Goal: Obtain resource: Download file/media

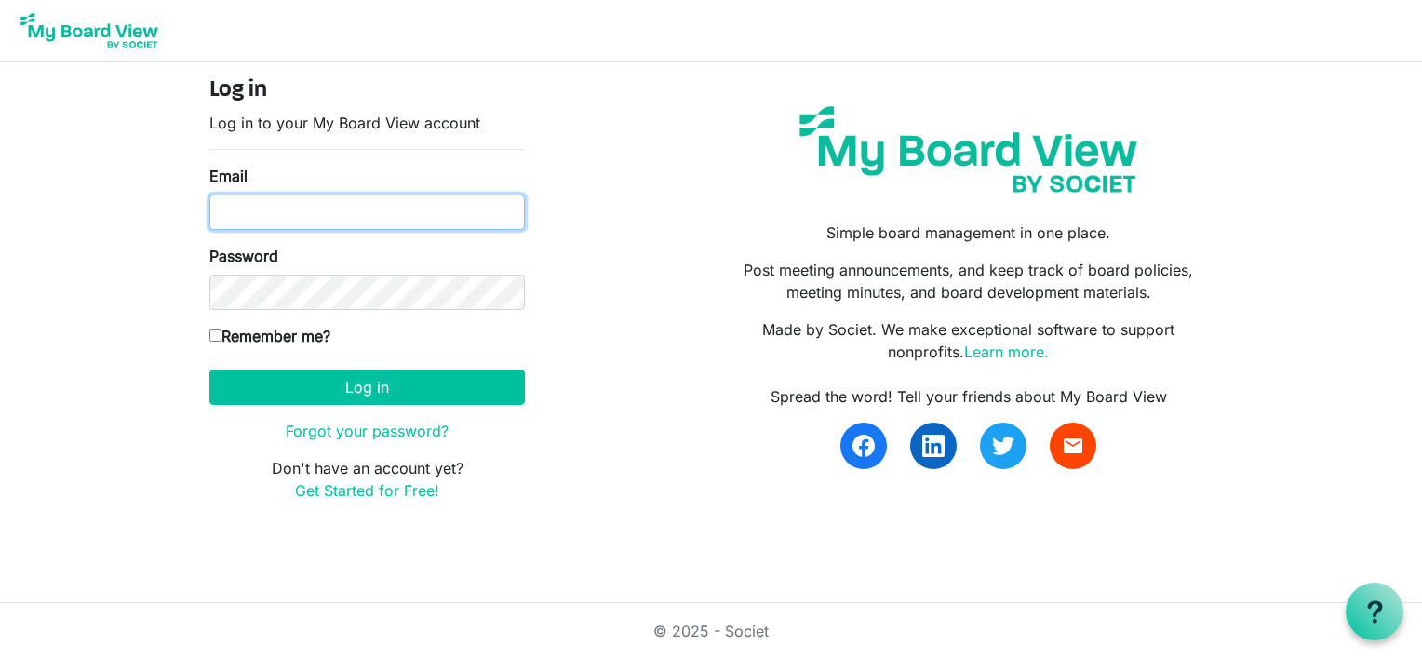
click at [235, 216] on input "Email" at bounding box center [367, 212] width 316 height 35
type input "lynnmkeays@yahoo.com"
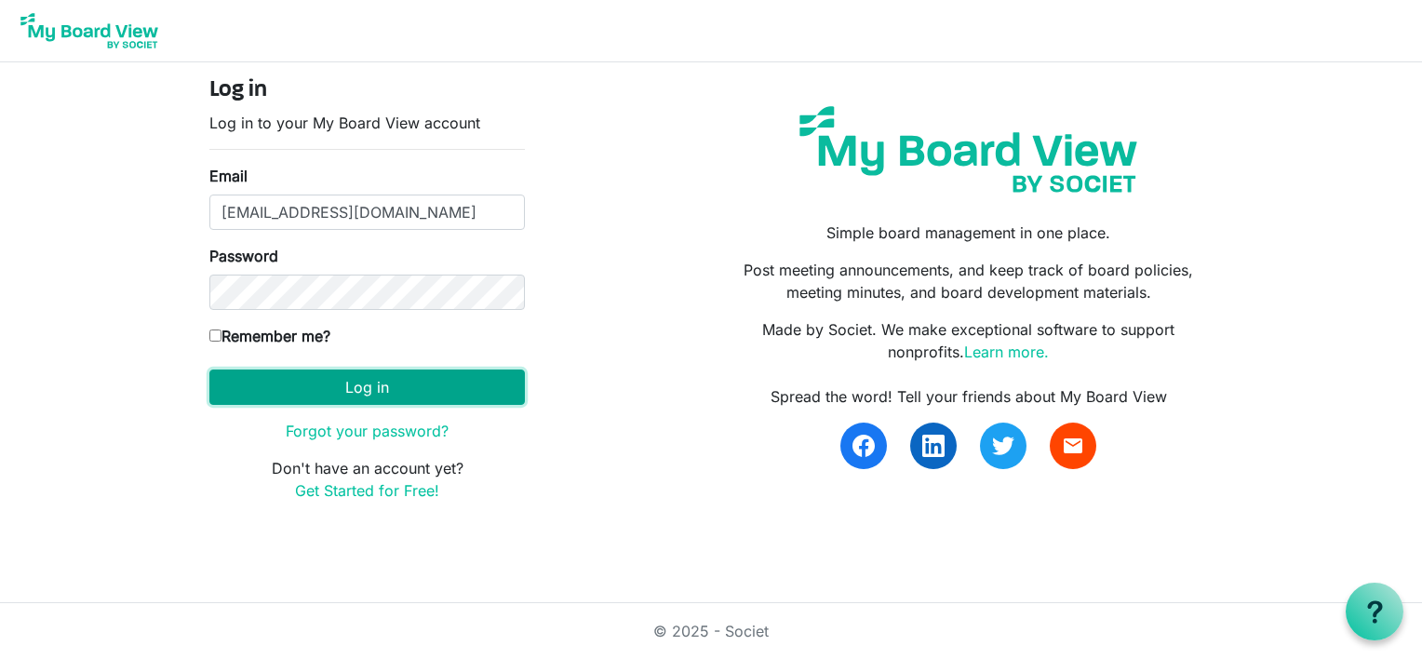
click at [325, 377] on button "Log in" at bounding box center [367, 387] width 316 height 35
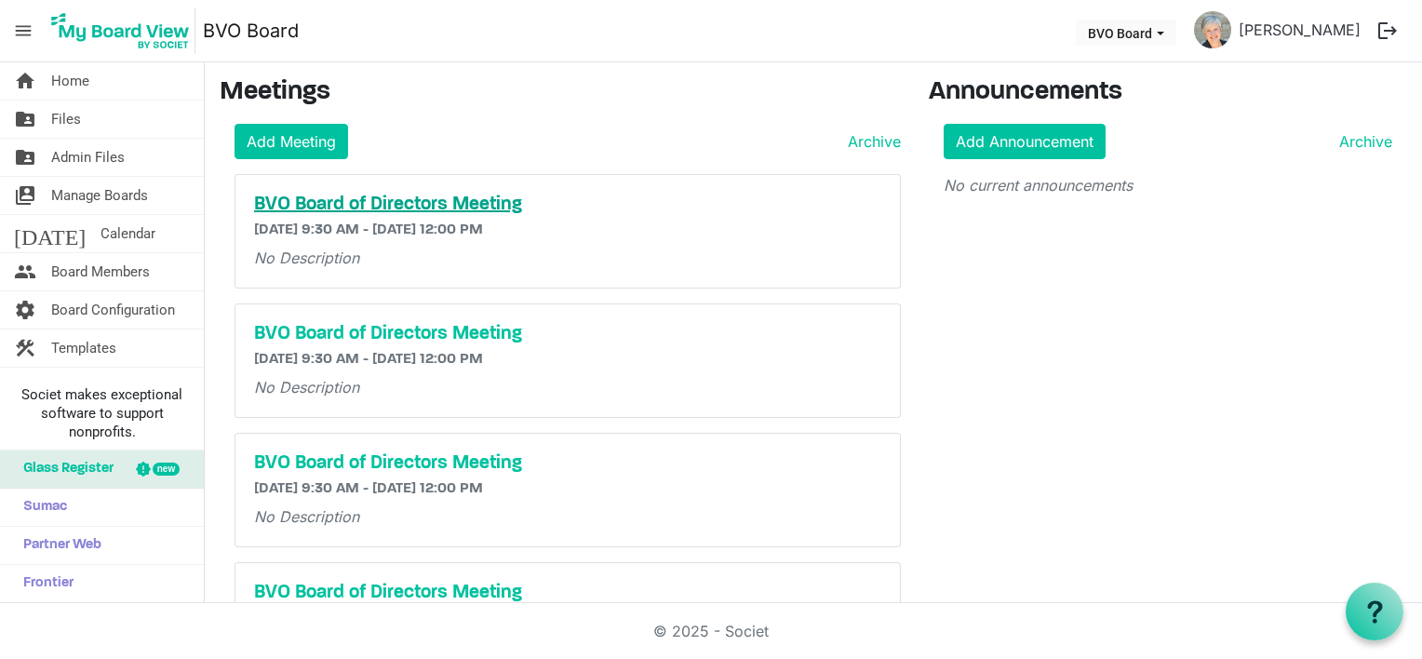
click at [346, 201] on h5 "BVO Board of Directors Meeting" at bounding box center [567, 205] width 627 height 22
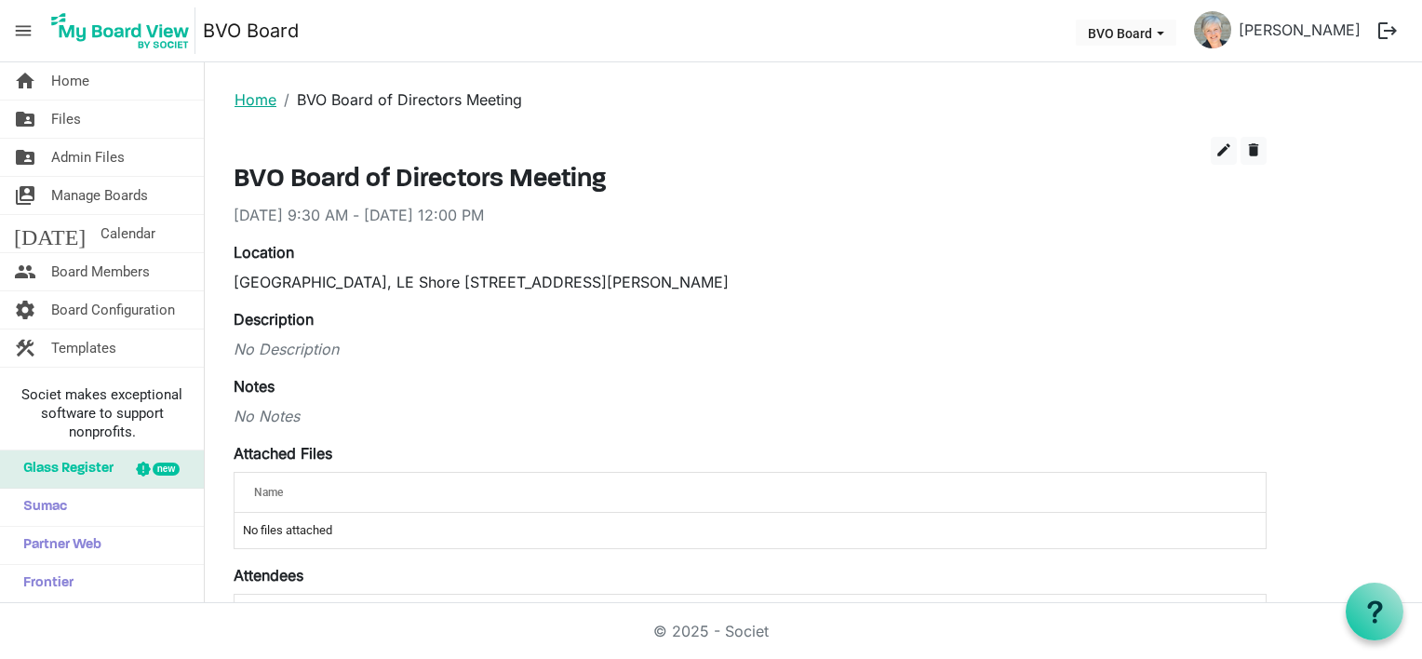
click at [246, 102] on link "Home" at bounding box center [256, 99] width 42 height 19
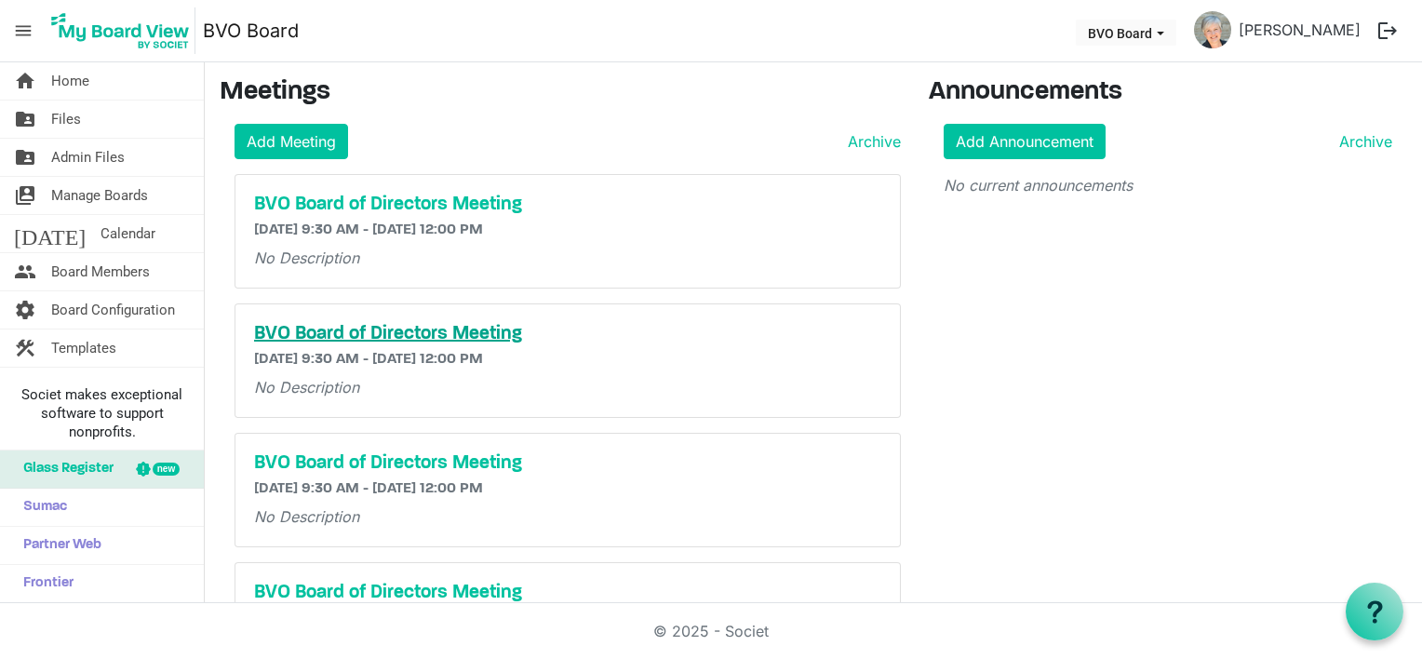
click at [286, 330] on h5 "BVO Board of Directors Meeting" at bounding box center [567, 334] width 627 height 22
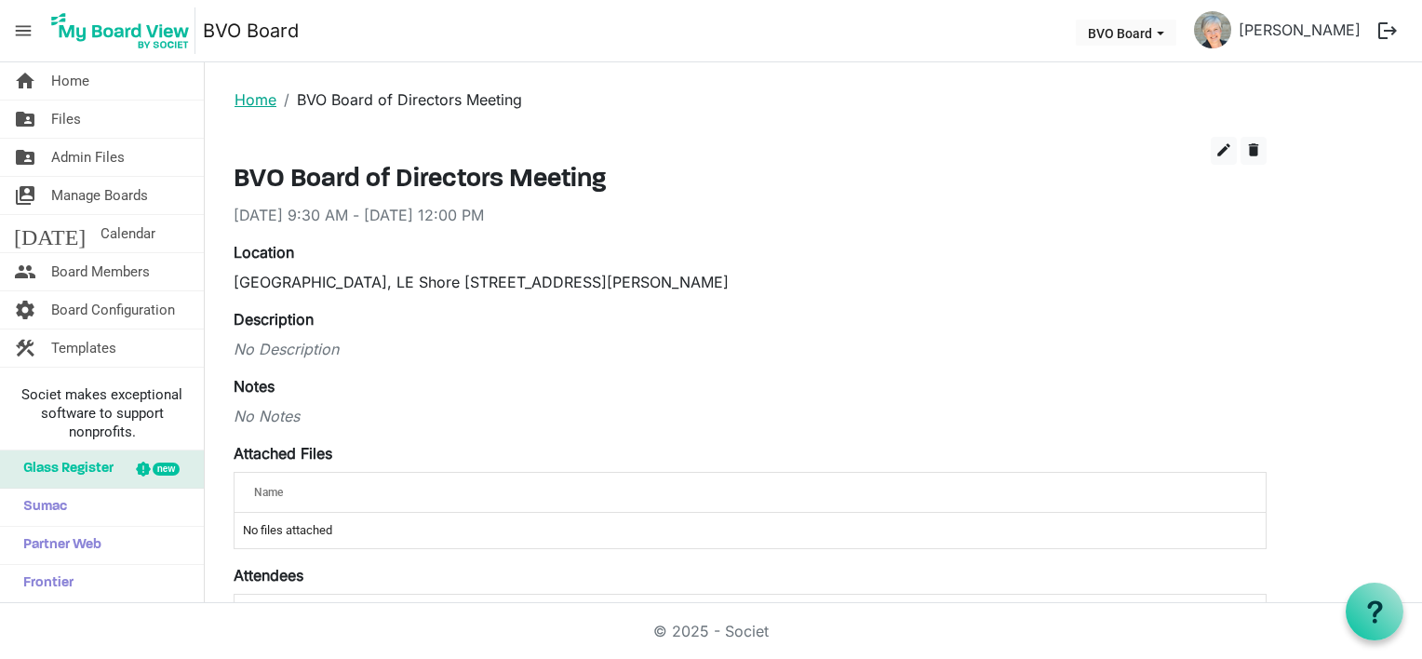
click at [261, 101] on link "Home" at bounding box center [256, 99] width 42 height 19
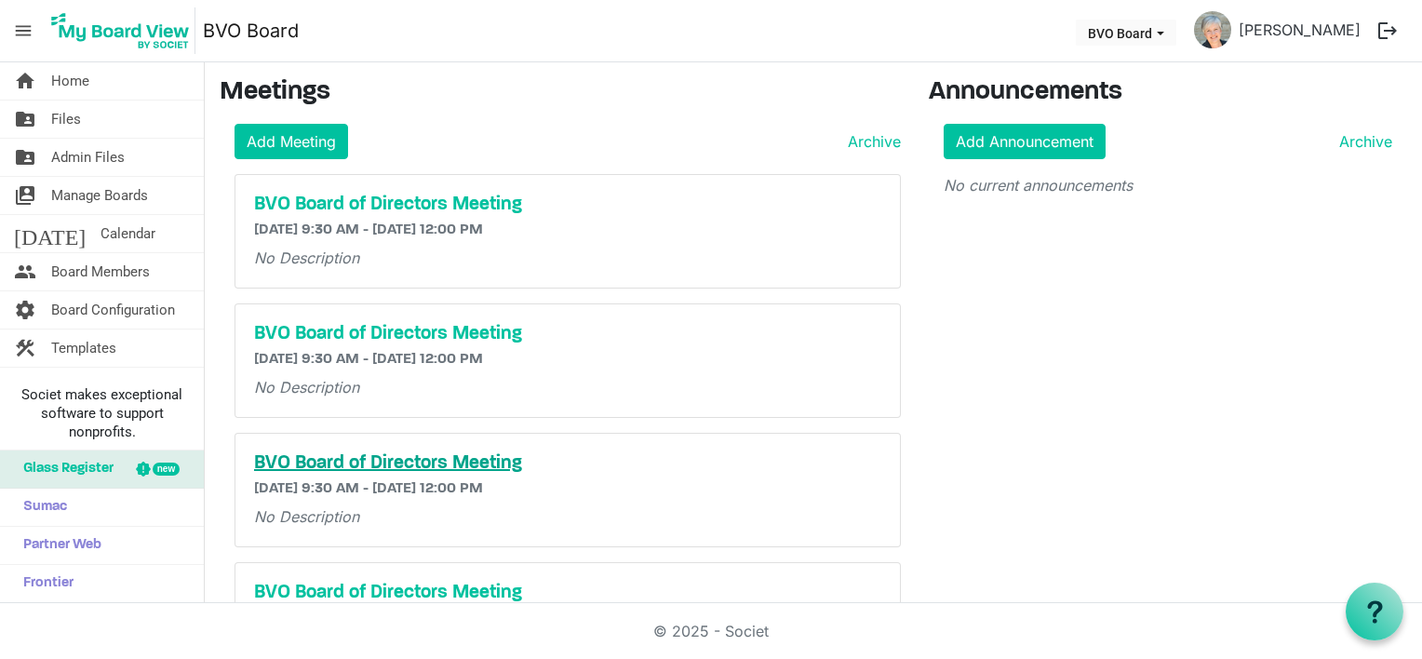
click at [387, 455] on h5 "BVO Board of Directors Meeting" at bounding box center [567, 463] width 627 height 22
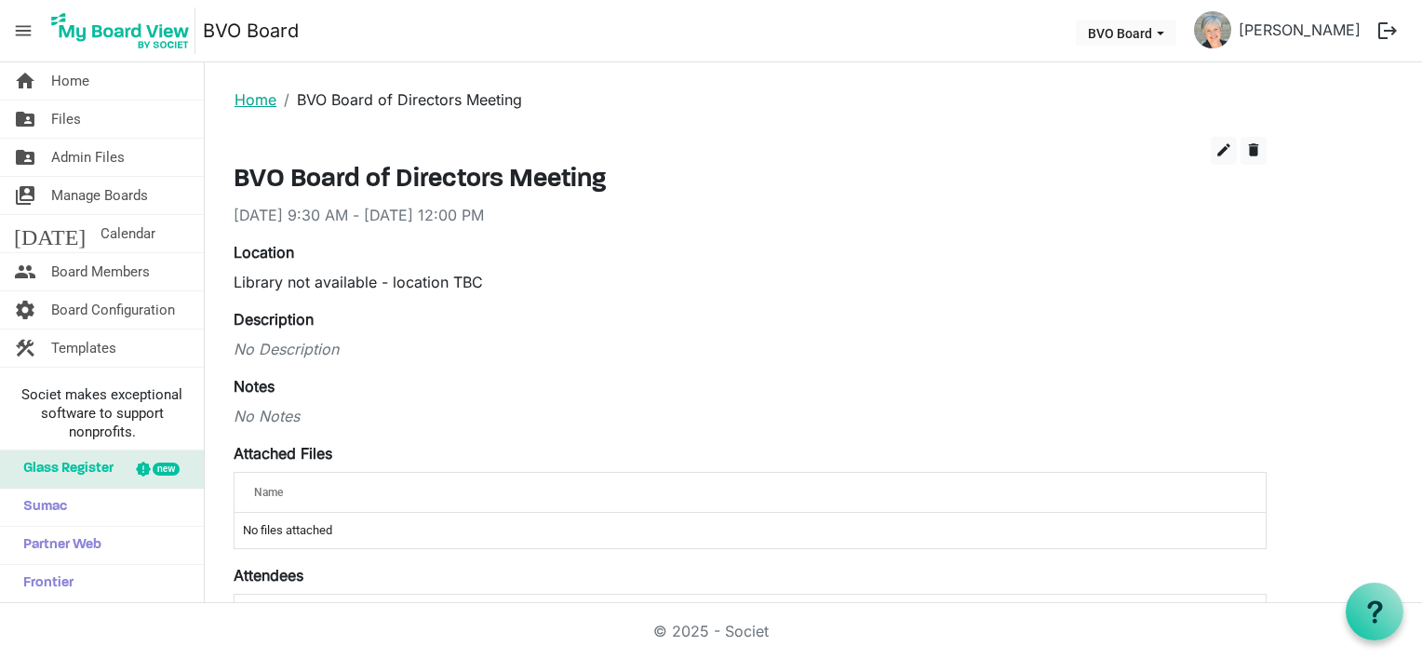
click at [246, 97] on link "Home" at bounding box center [256, 99] width 42 height 19
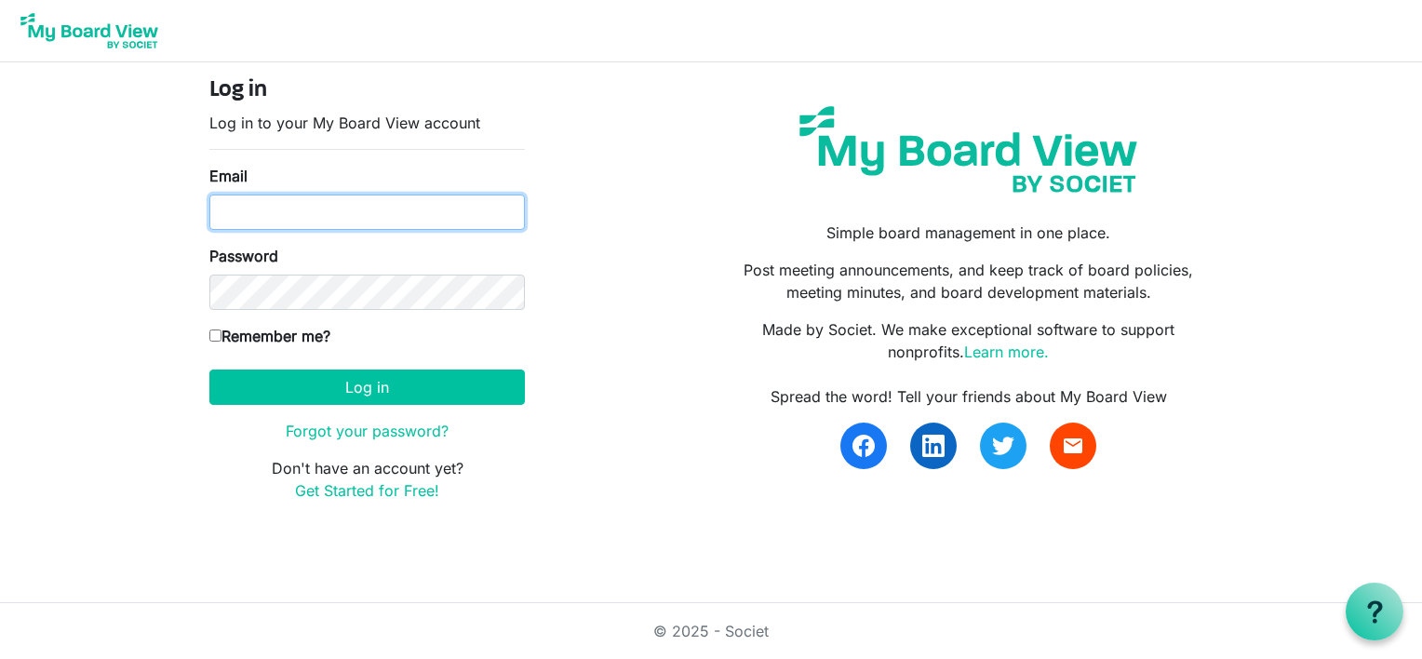
click at [245, 209] on input "Email" at bounding box center [367, 212] width 316 height 35
type input "[EMAIL_ADDRESS][DOMAIN_NAME]"
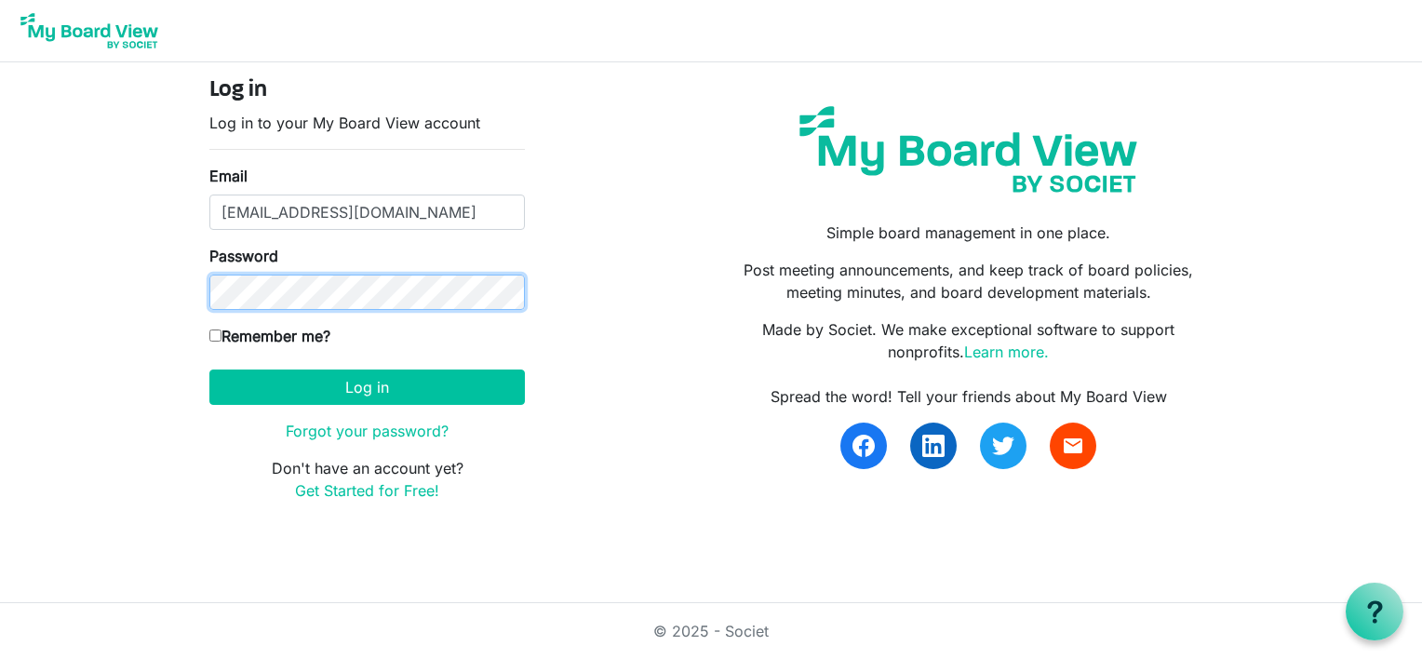
click at [209, 370] on button "Log in" at bounding box center [367, 387] width 316 height 35
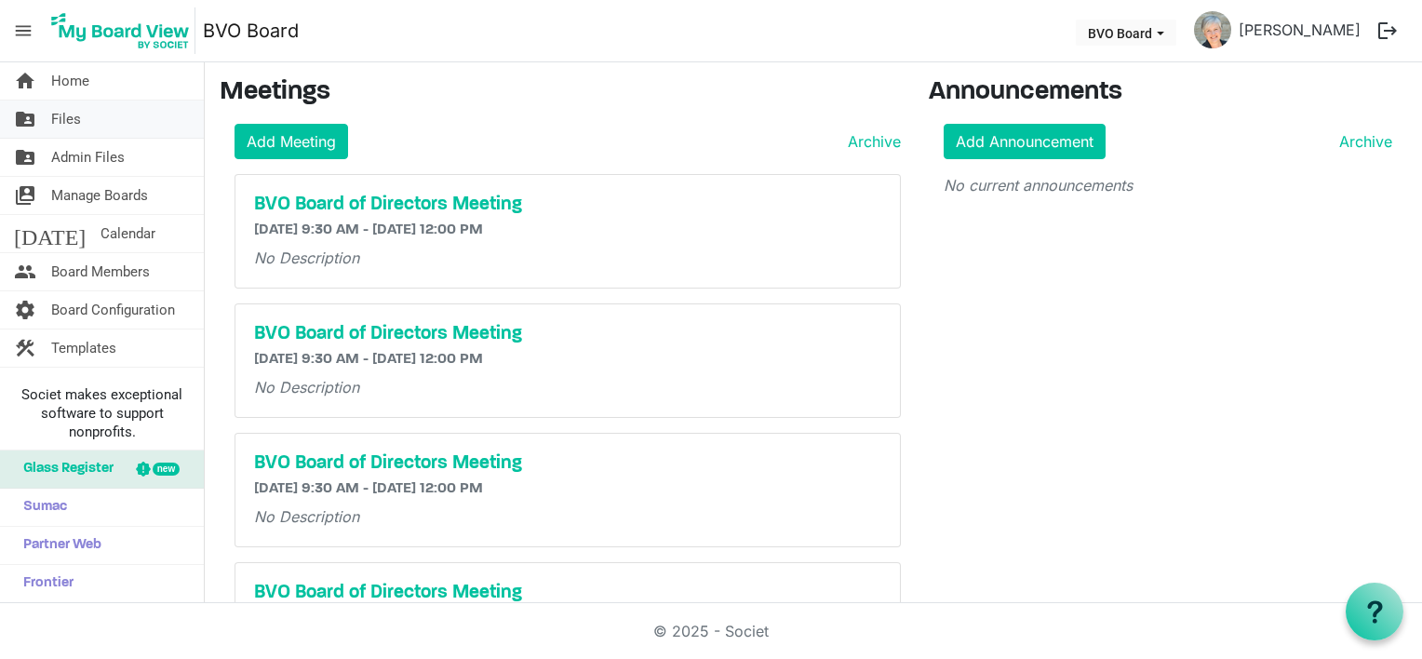
click at [89, 120] on link "folder_shared Files" at bounding box center [102, 119] width 204 height 37
click at [68, 114] on span "Files" at bounding box center [66, 119] width 30 height 37
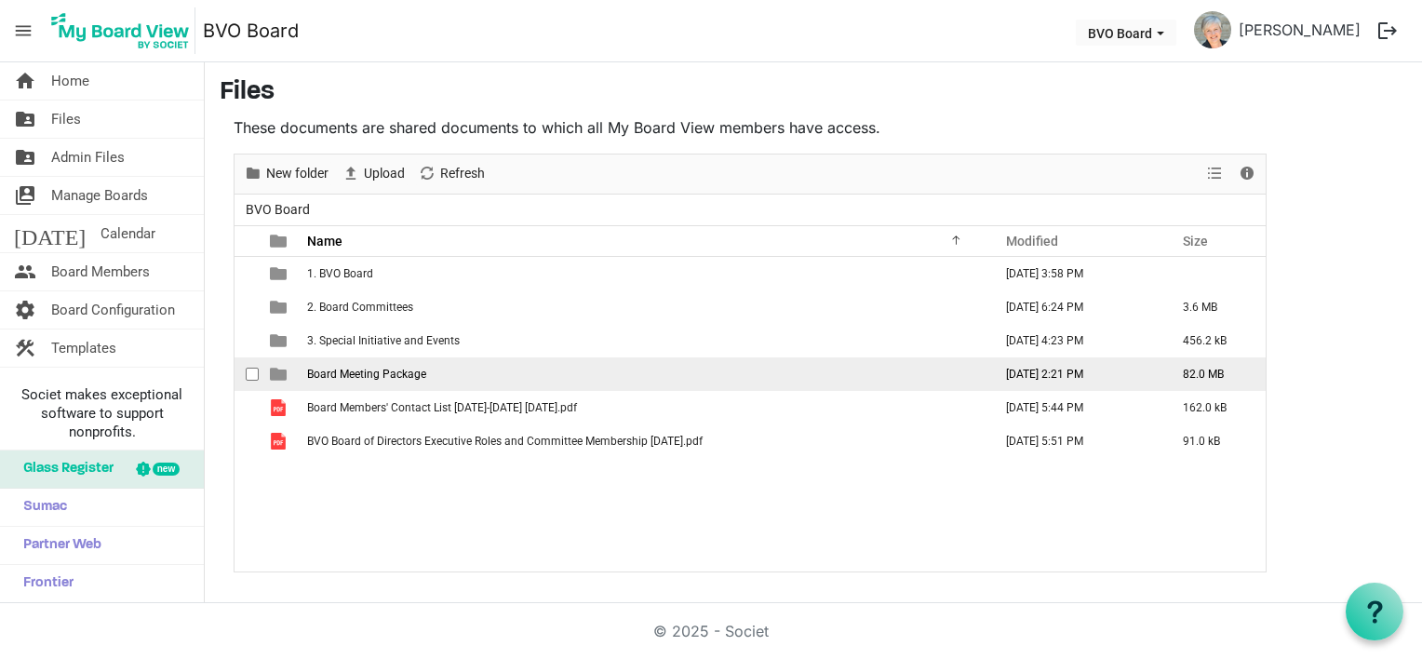
click at [317, 369] on span "Board Meeting Package" at bounding box center [366, 374] width 119 height 13
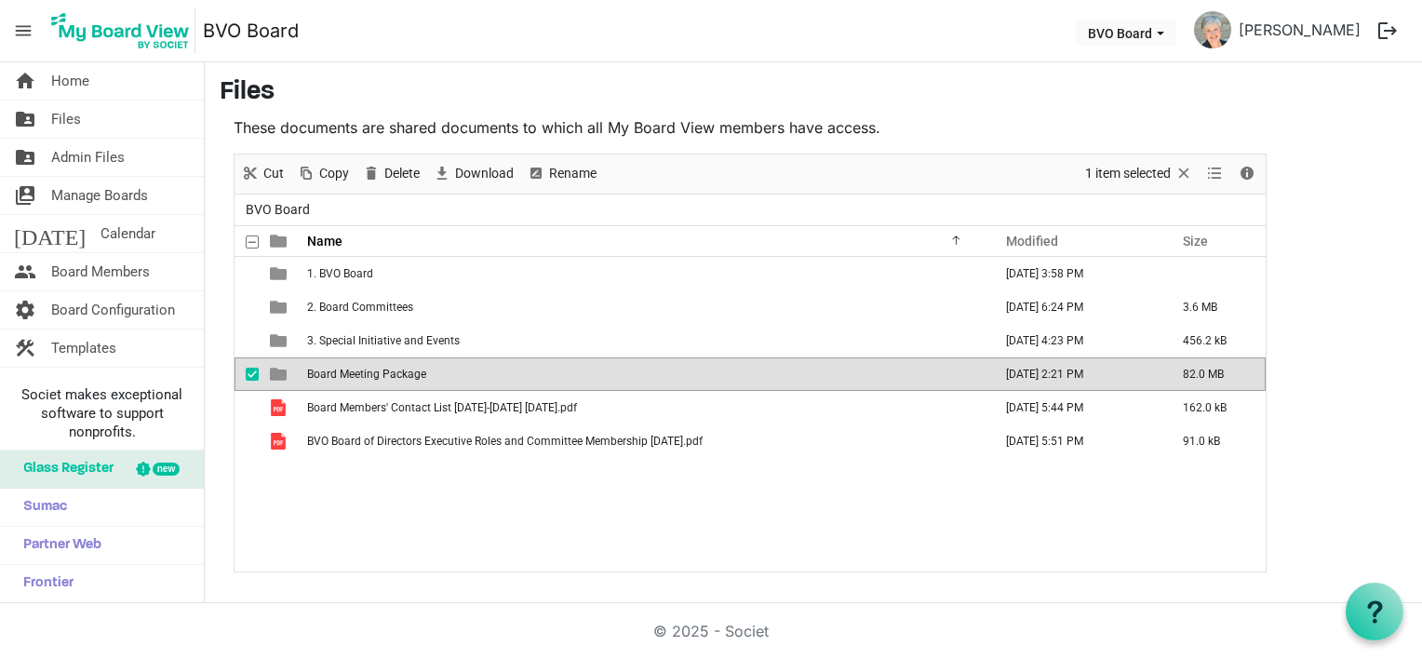
click at [317, 369] on span "Board Meeting Package" at bounding box center [366, 374] width 119 height 13
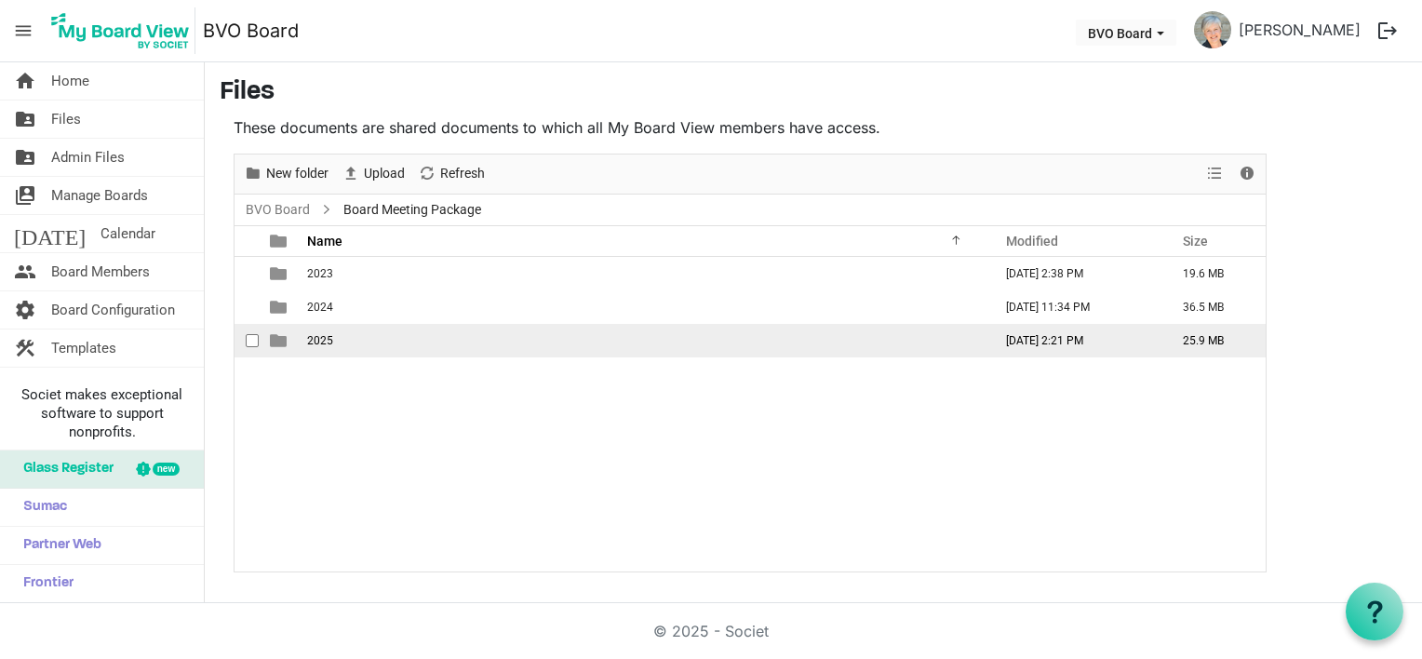
click at [339, 343] on td "2025" at bounding box center [644, 341] width 685 height 34
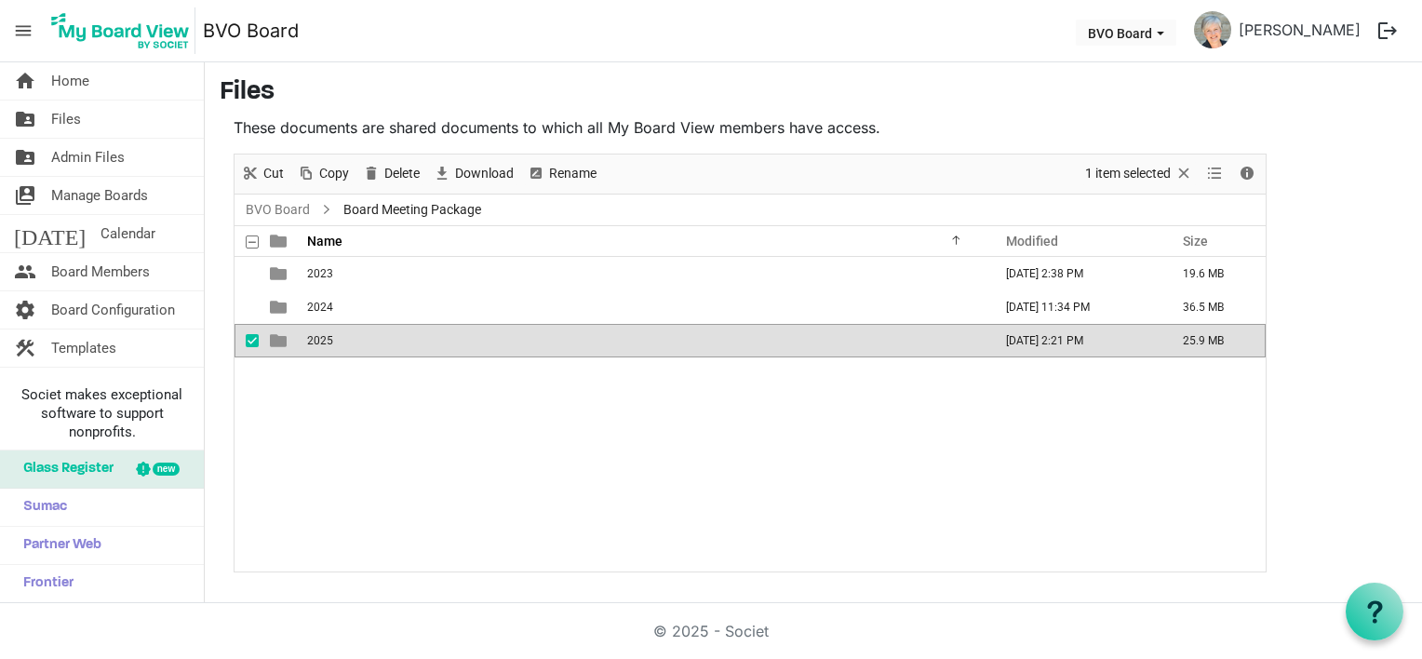
click at [339, 343] on td "2025" at bounding box center [644, 341] width 685 height 34
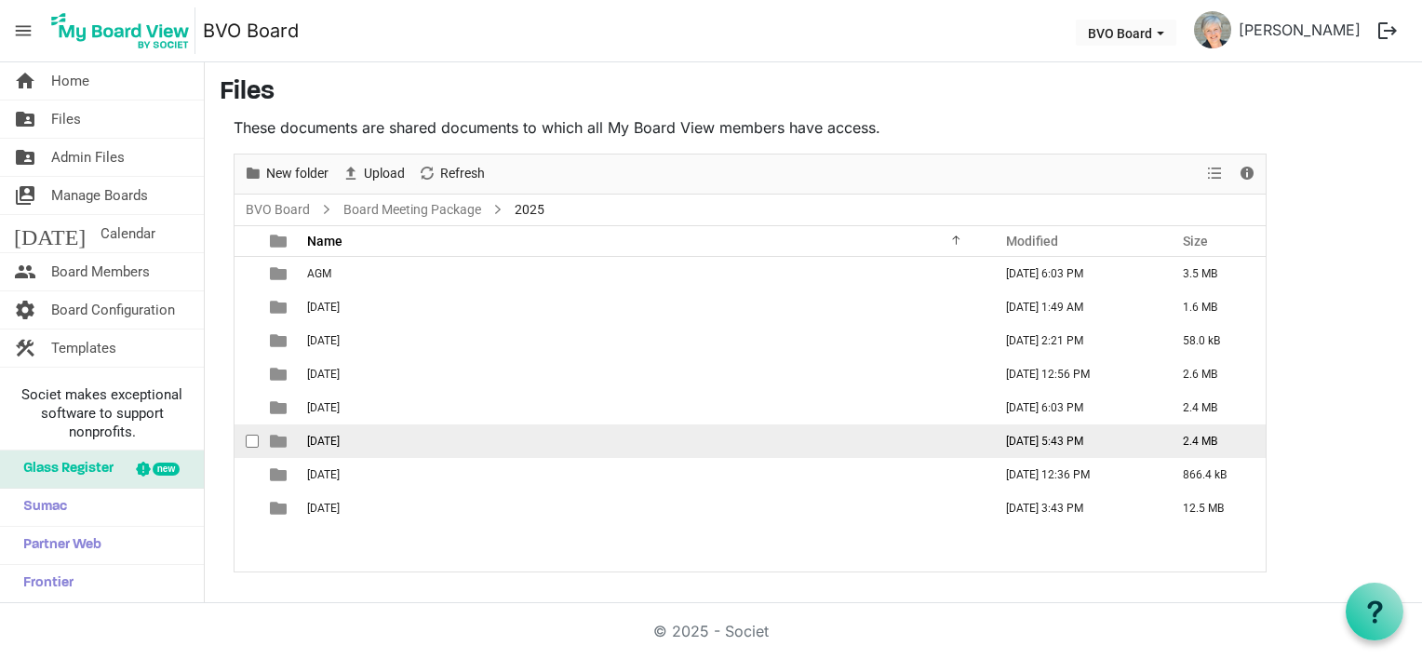
click at [340, 444] on span "June 26, 2025" at bounding box center [323, 441] width 33 height 13
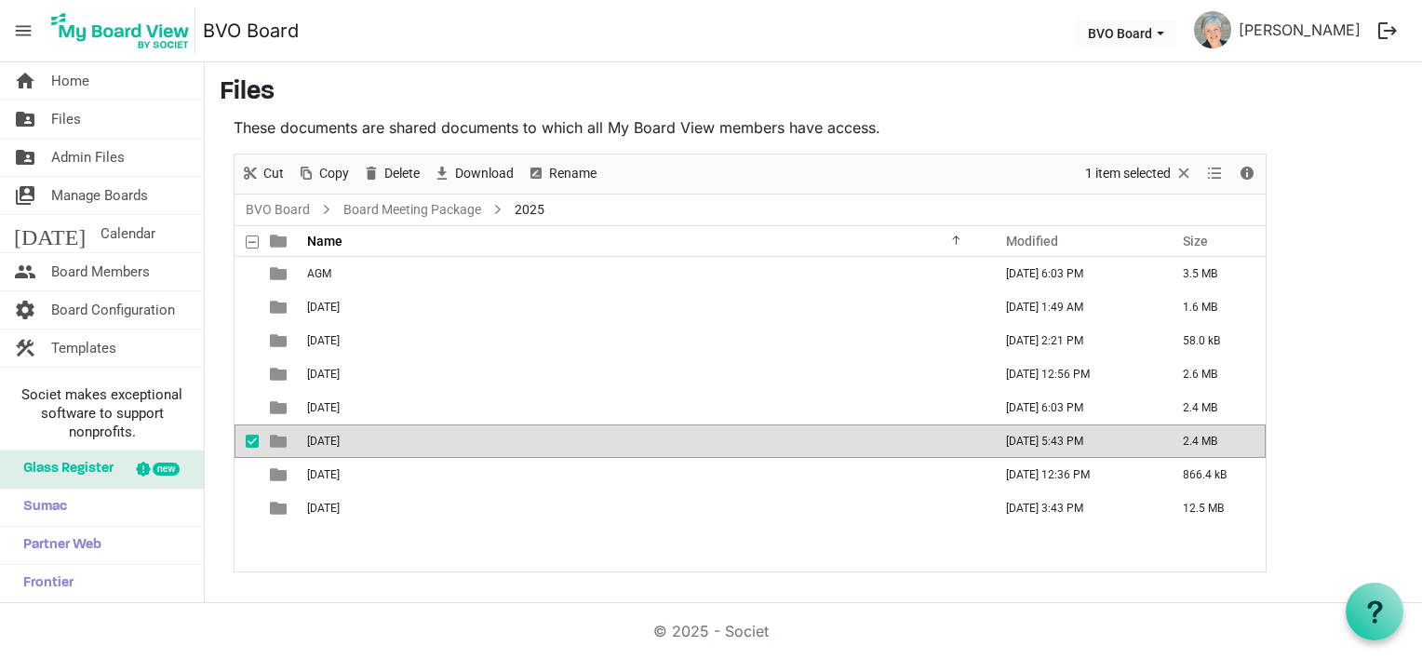
click at [340, 444] on span "June 26, 2025" at bounding box center [323, 441] width 33 height 13
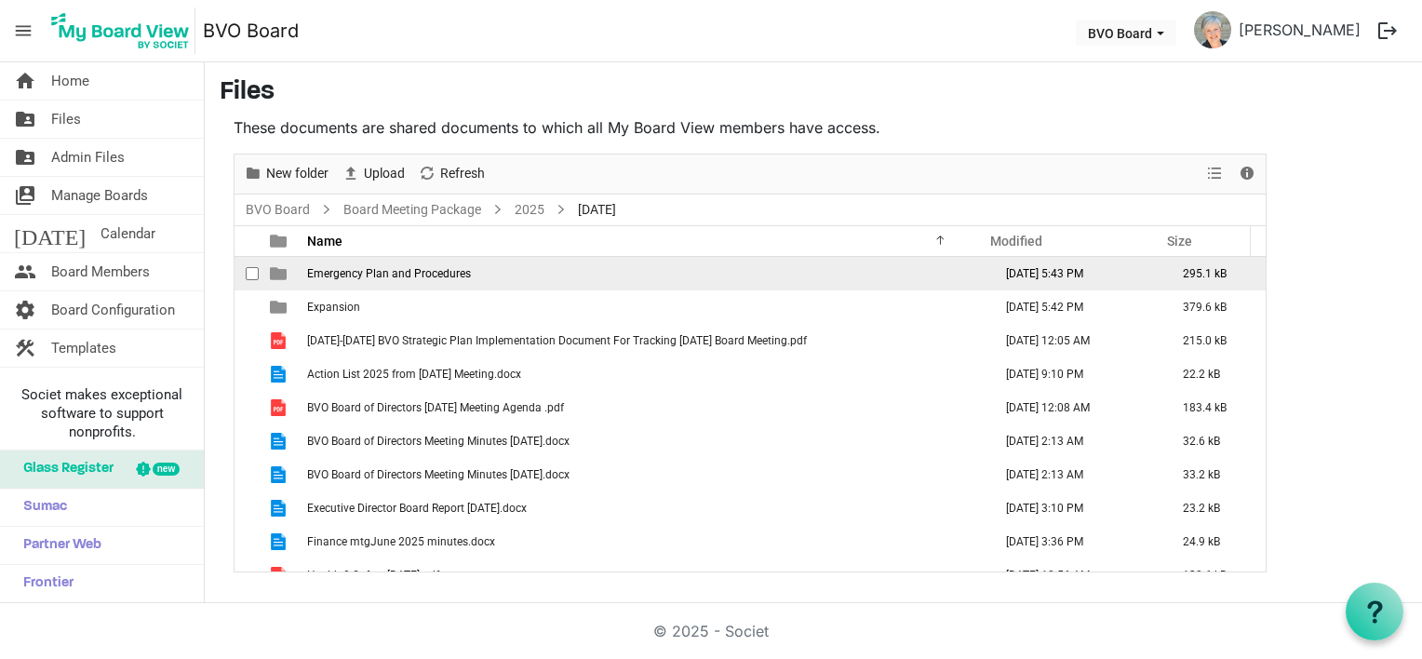
click at [372, 267] on span "Emergency Plan and Procedures" at bounding box center [389, 273] width 164 height 13
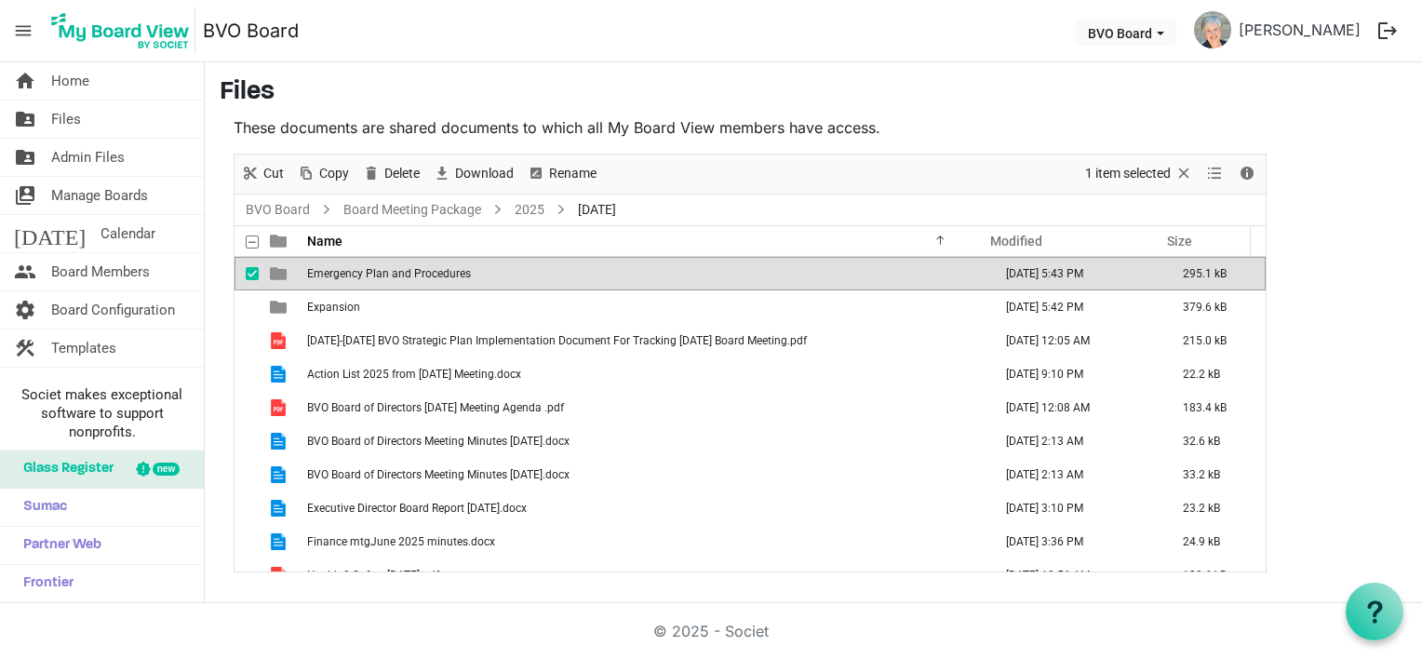
click at [372, 267] on span "Emergency Plan and Procedures" at bounding box center [389, 273] width 164 height 13
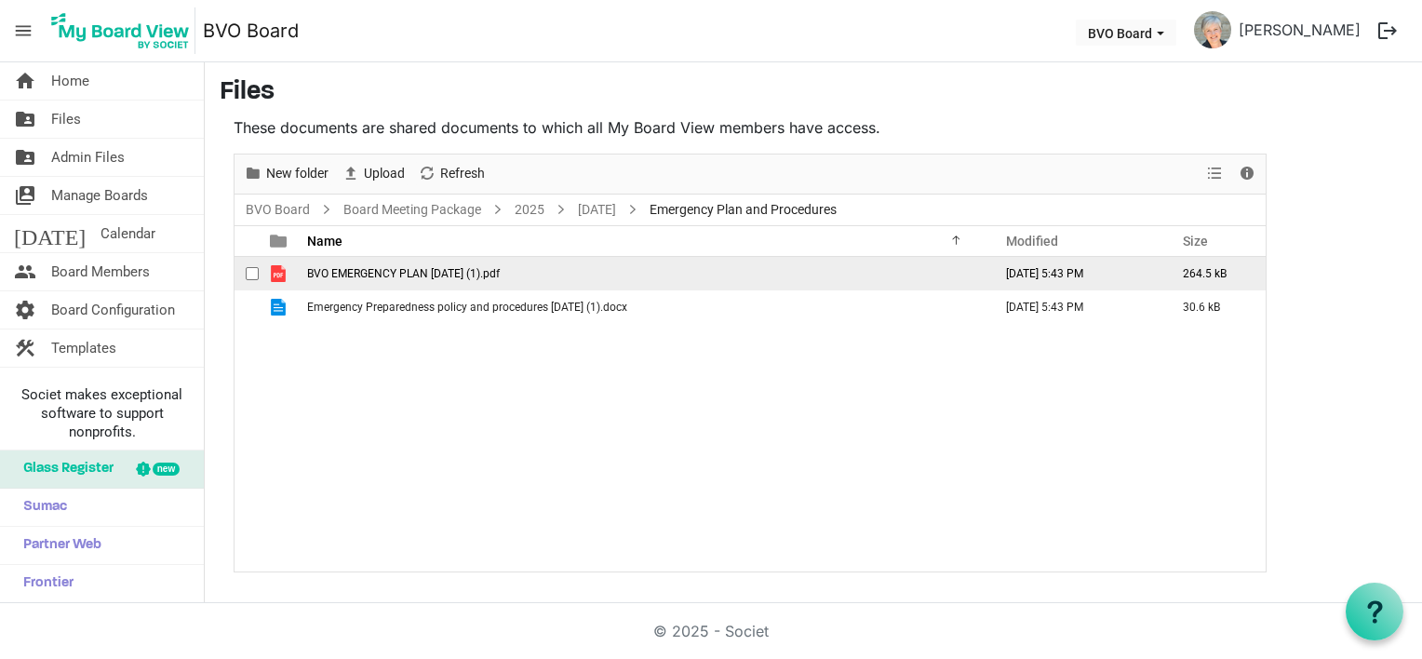
click at [370, 267] on span "BVO EMERGENCY PLAN June 19 2025 (1).pdf" at bounding box center [403, 273] width 193 height 13
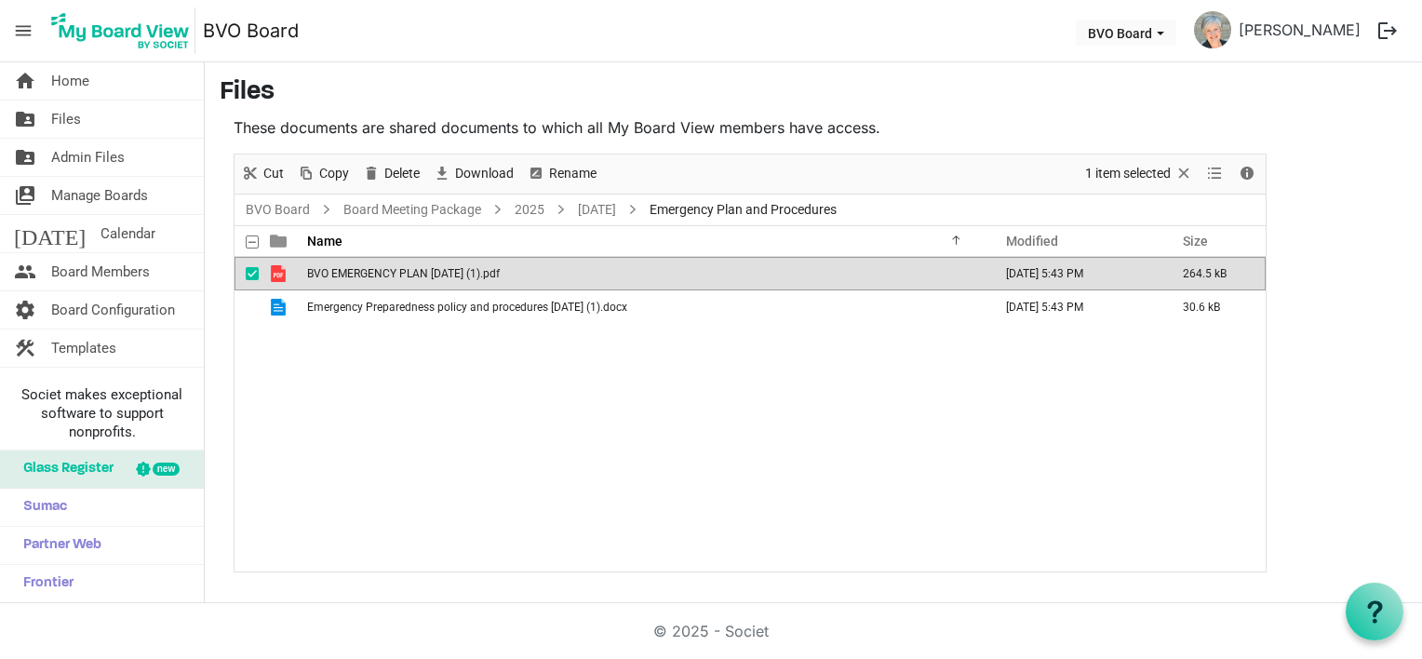
click at [370, 267] on span "BVO EMERGENCY PLAN June 19 2025 (1).pdf" at bounding box center [403, 273] width 193 height 13
